Goal: Check status: Check status

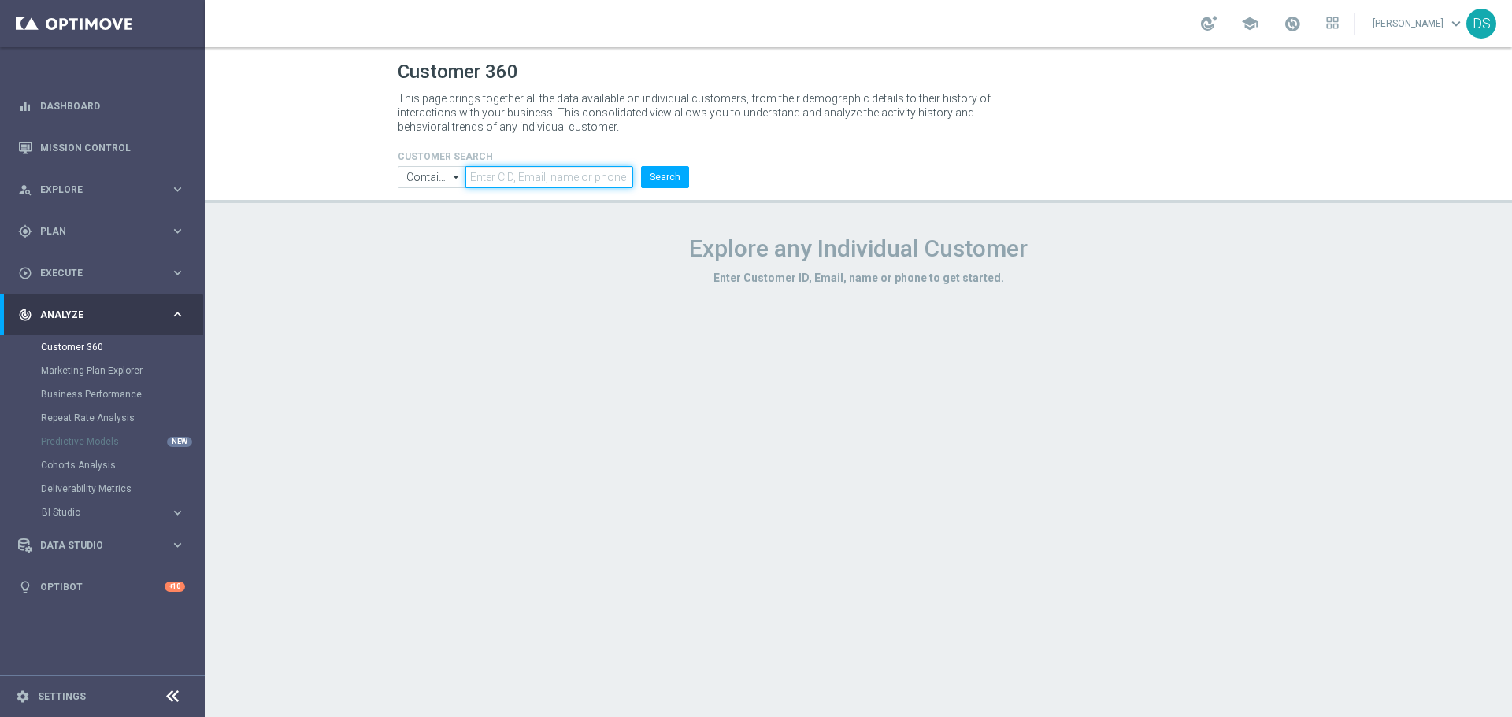
click at [588, 184] on input "text" at bounding box center [549, 177] width 168 height 22
paste input "3214903"
type input "3214903"
click at [641, 166] on button "Search" at bounding box center [665, 177] width 48 height 22
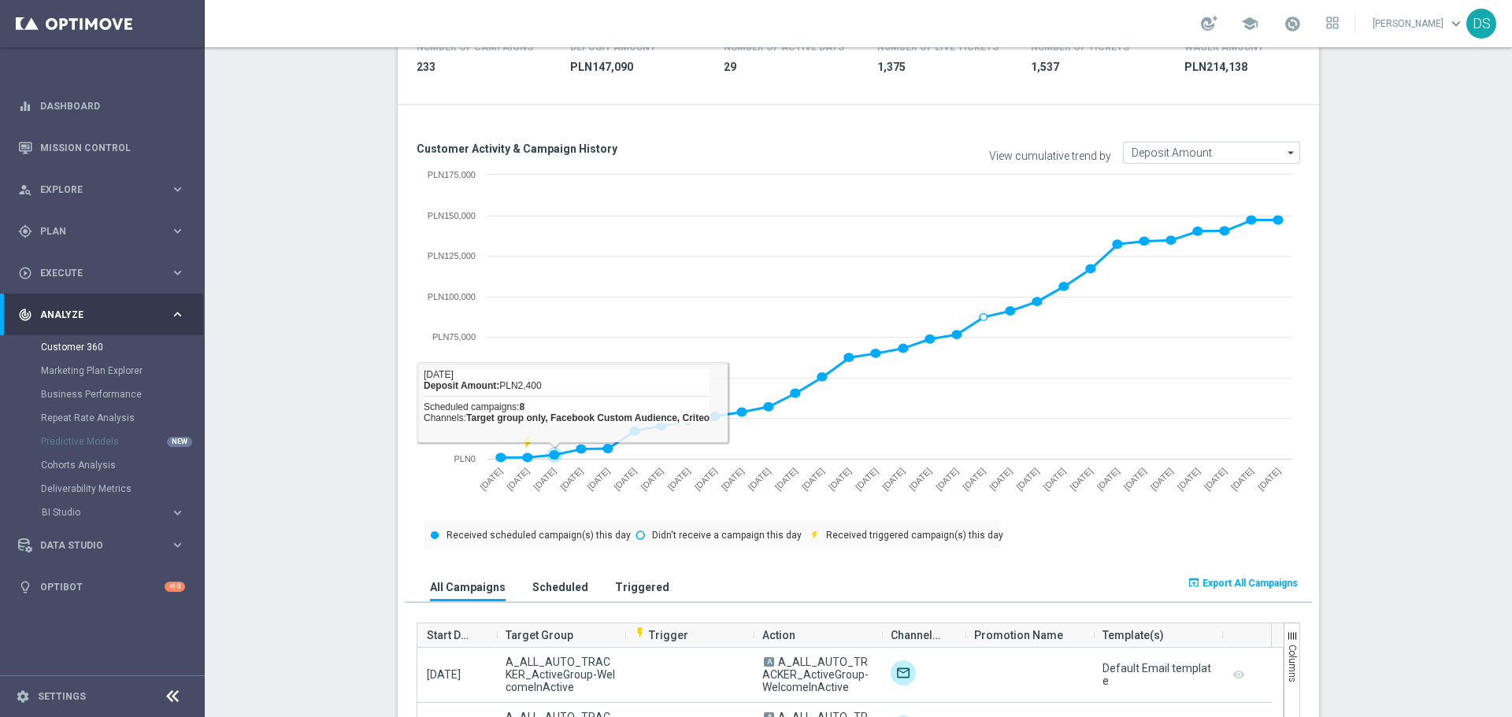
scroll to position [787, 0]
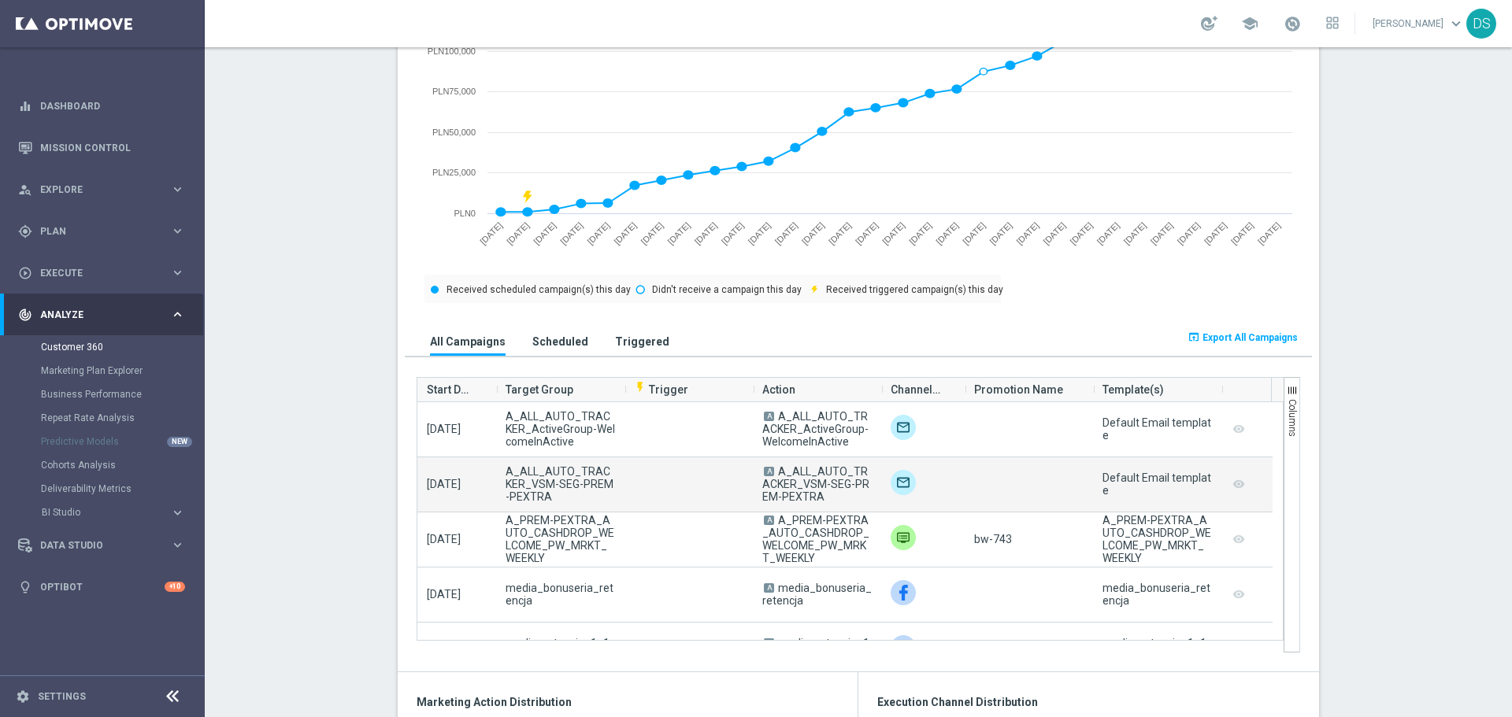
click at [1234, 486] on campaign-grid-preview-column "remove_red_eye" at bounding box center [1239, 484] width 16 height 20
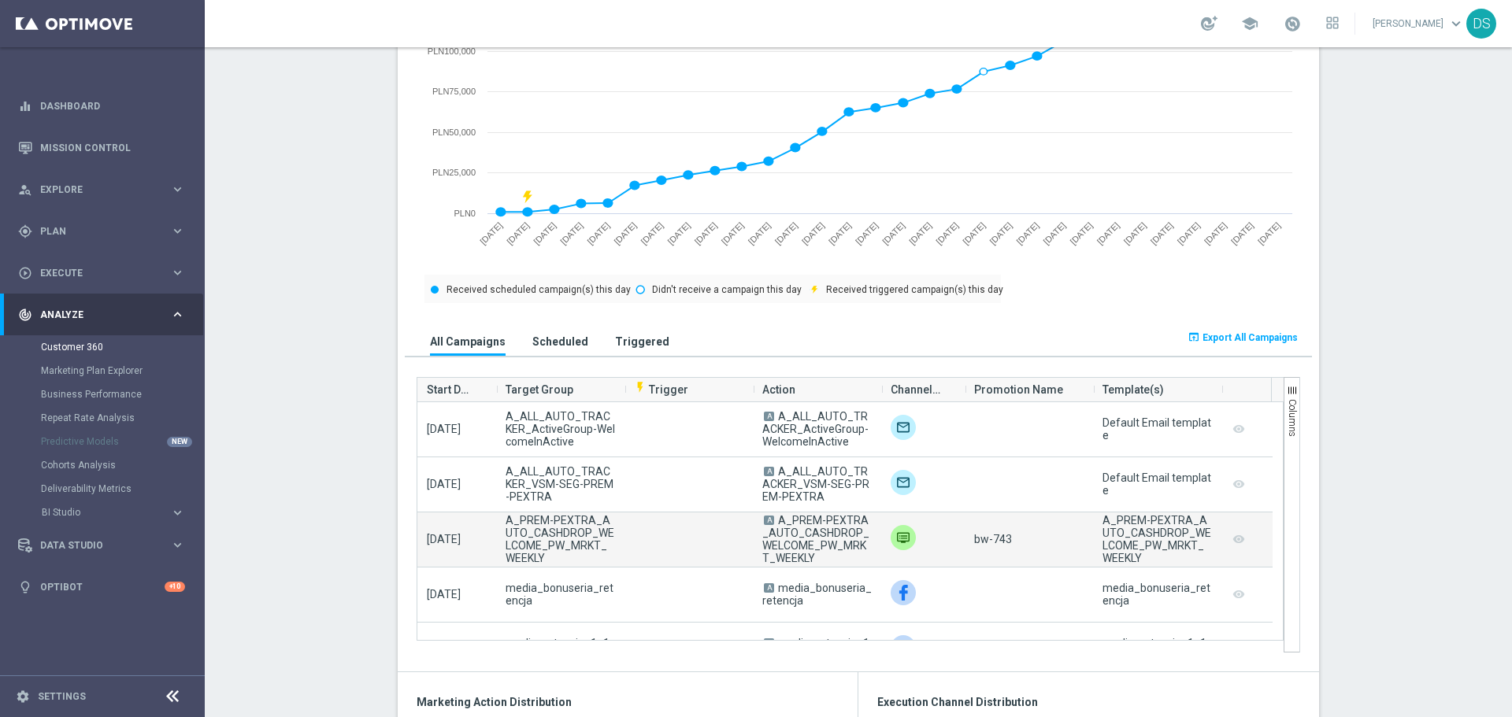
click at [896, 536] on img at bounding box center [903, 537] width 25 height 25
click at [892, 535] on img at bounding box center [903, 537] width 25 height 25
click at [1006, 537] on div "bw-743" at bounding box center [1029, 540] width 128 height 54
click at [1241, 537] on div "remove_red_eye" at bounding box center [1246, 540] width 51 height 54
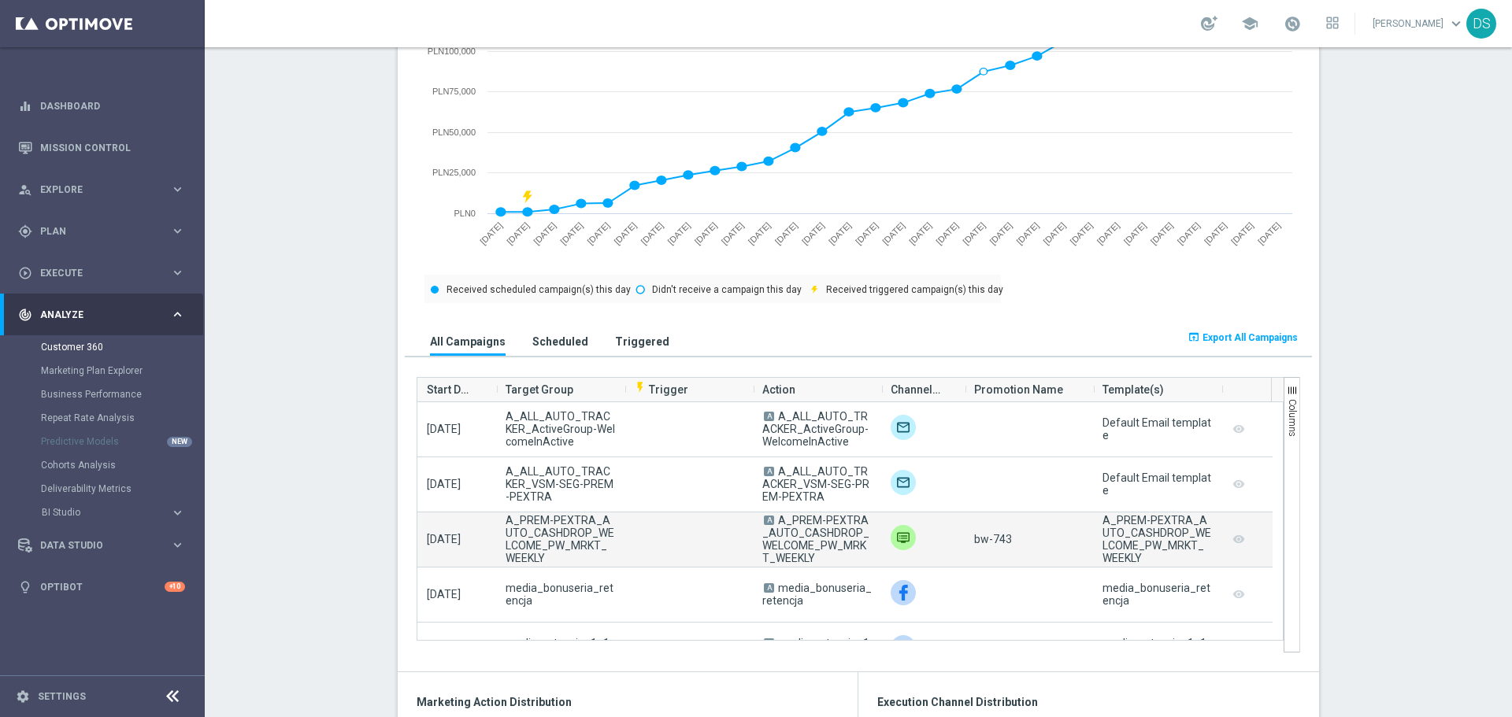
click at [1236, 537] on campaign-grid-preview-column "remove_red_eye" at bounding box center [1239, 539] width 16 height 20
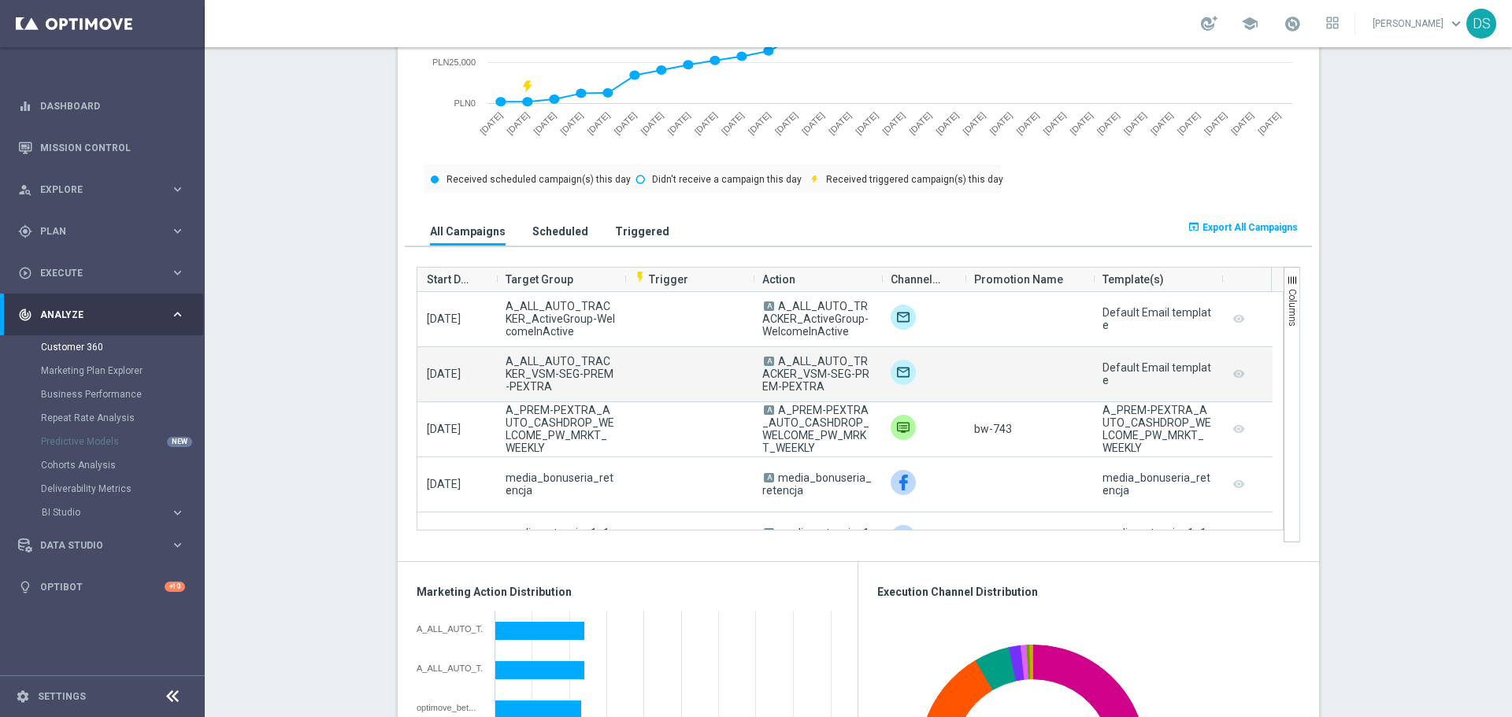
scroll to position [899, 0]
click at [894, 373] on img at bounding box center [903, 371] width 25 height 25
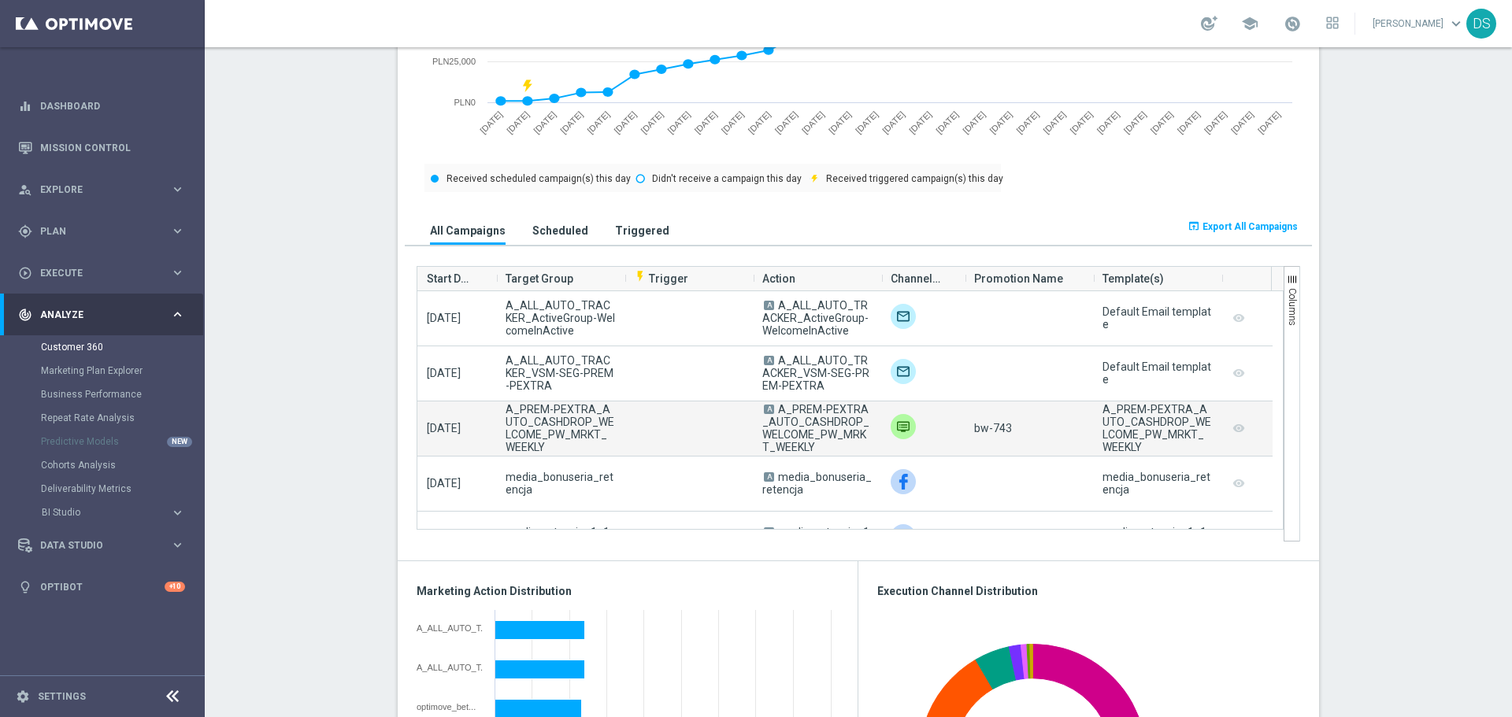
click at [802, 421] on span "A_PREM-PEXTRA_AUTO_CASHDROP_WELCOME_PW_MRKT_WEEKLY" at bounding box center [815, 428] width 107 height 50
click at [764, 408] on span "A" at bounding box center [769, 409] width 10 height 9
click at [776, 426] on span "A_PREM-PEXTRA_AUTO_CASHDROP_WELCOME_PW_MRKT_WEEKLY" at bounding box center [815, 428] width 107 height 50
